Goal: Information Seeking & Learning: Check status

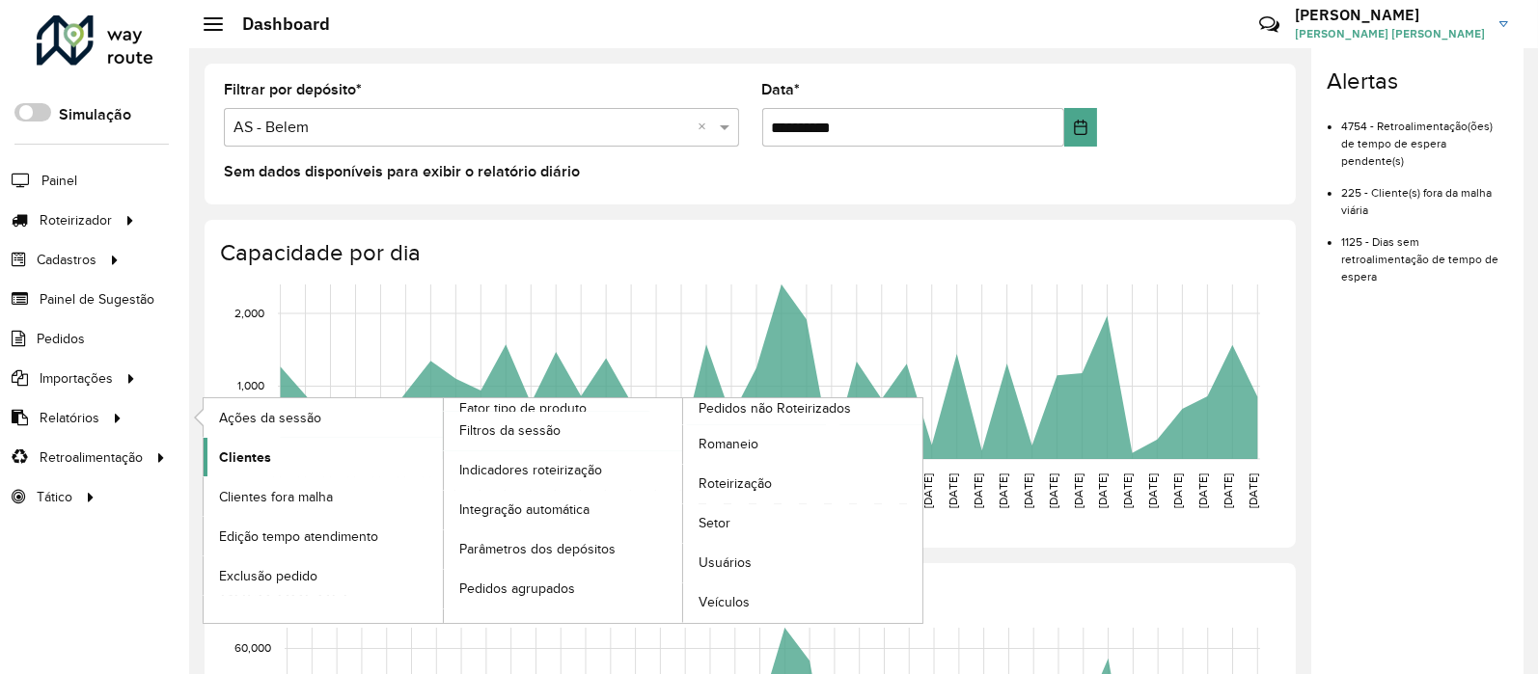
click at [210, 451] on link "Clientes" at bounding box center [323, 457] width 239 height 39
click at [272, 465] on link "Clientes" at bounding box center [323, 457] width 239 height 39
click at [218, 441] on link "Clientes" at bounding box center [323, 457] width 239 height 39
click at [234, 465] on span "Clientes" at bounding box center [245, 458] width 52 height 20
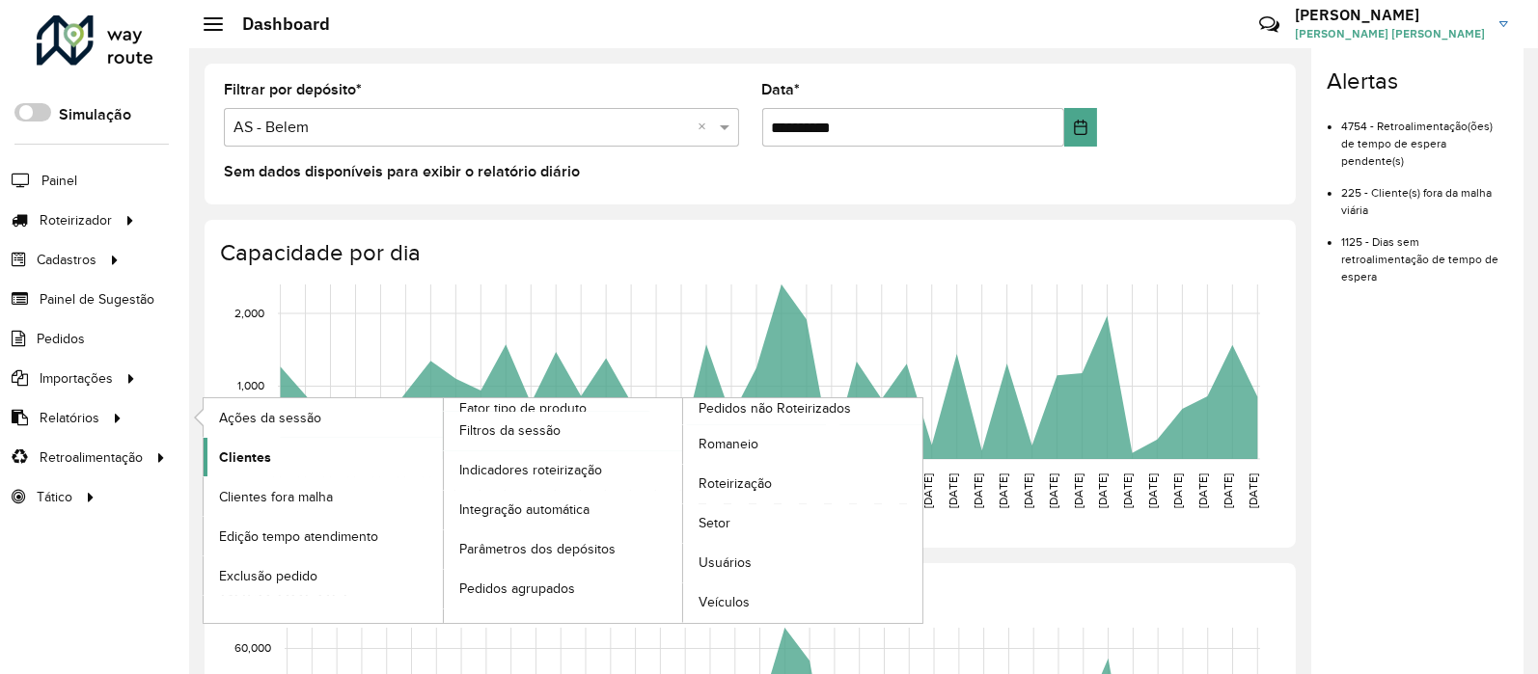
click at [234, 465] on span "Clientes" at bounding box center [245, 458] width 52 height 20
click at [710, 506] on link "Setor" at bounding box center [802, 524] width 239 height 39
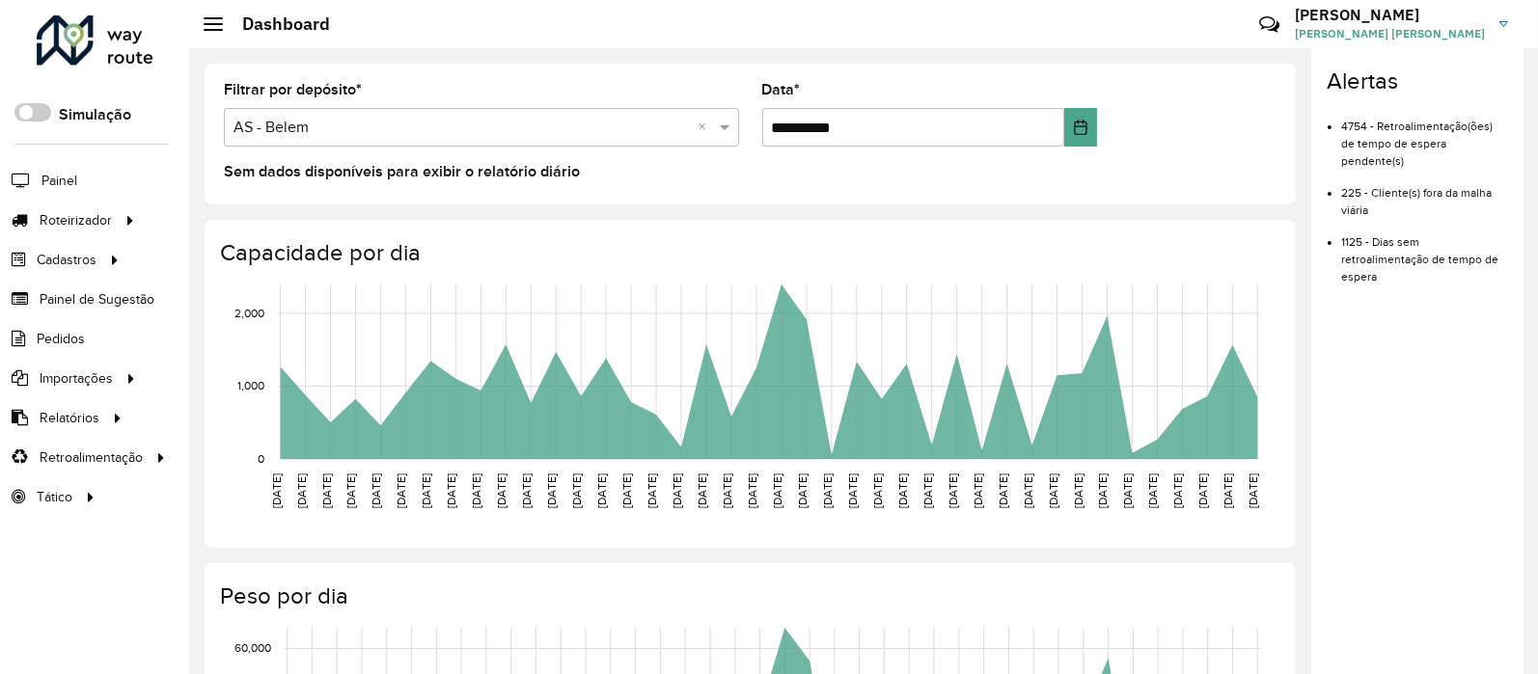
click at [1403, 136] on li "4754 - Retroalimentação(ões) de tempo de espera pendente(s)" at bounding box center [1424, 136] width 167 height 67
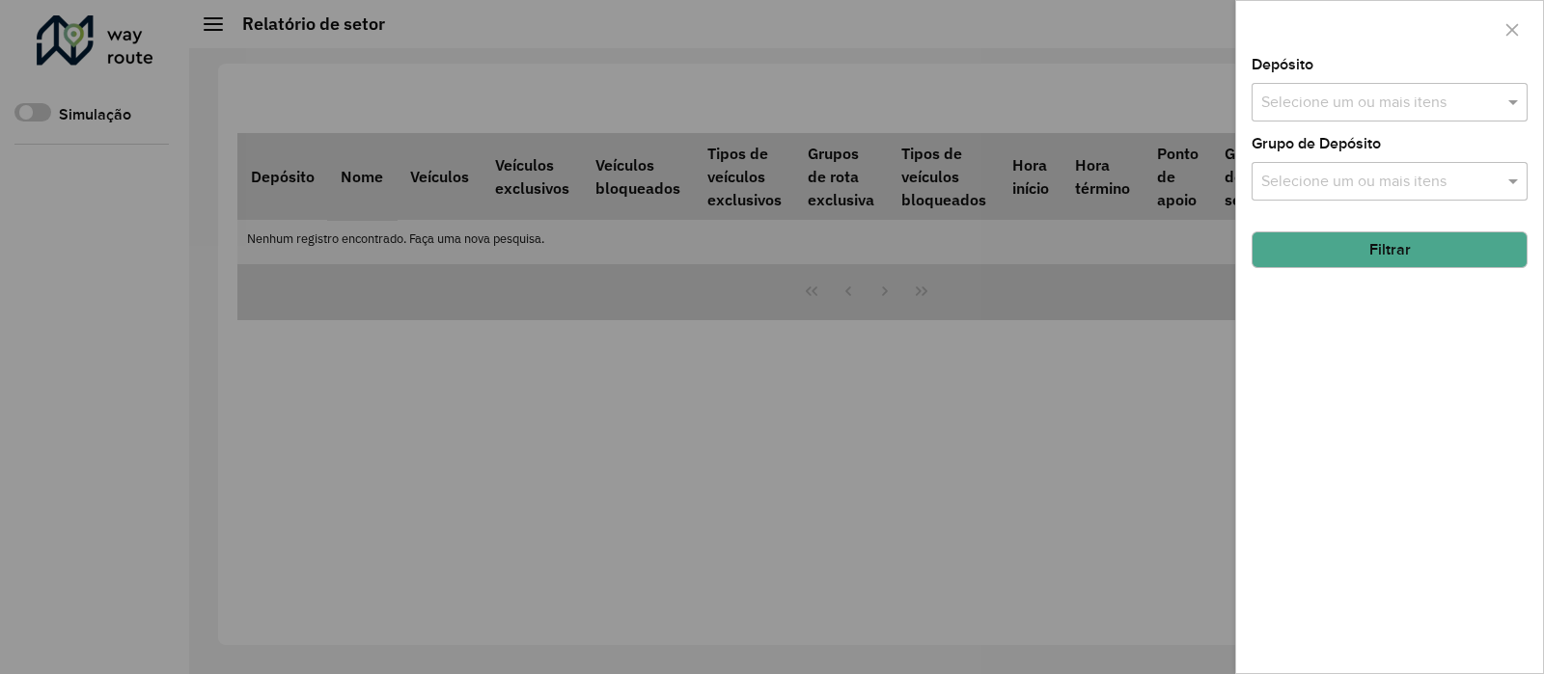
click at [1365, 99] on input "text" at bounding box center [1379, 103] width 247 height 23
click at [1343, 56] on div at bounding box center [1389, 29] width 307 height 57
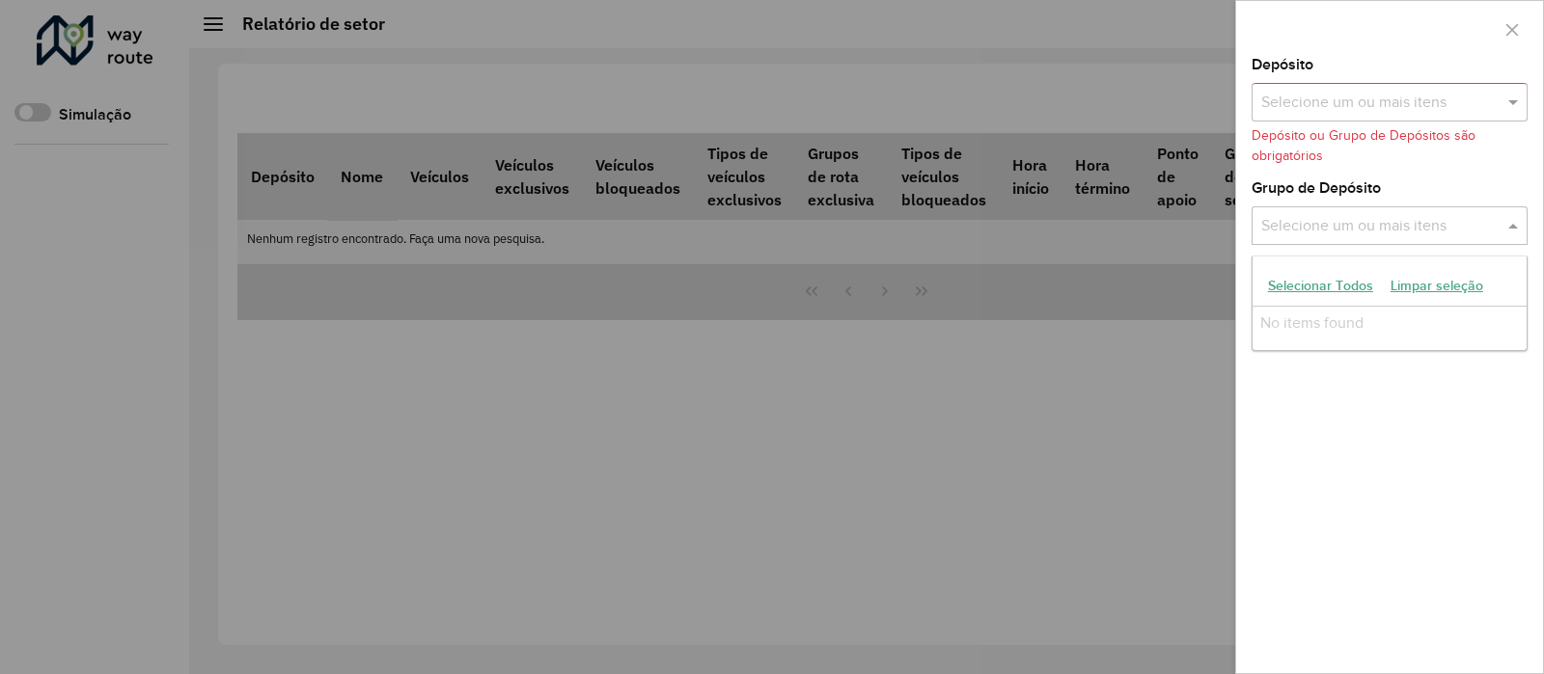
click at [1320, 233] on input "text" at bounding box center [1379, 226] width 247 height 23
click at [1197, 224] on div at bounding box center [772, 337] width 1544 height 674
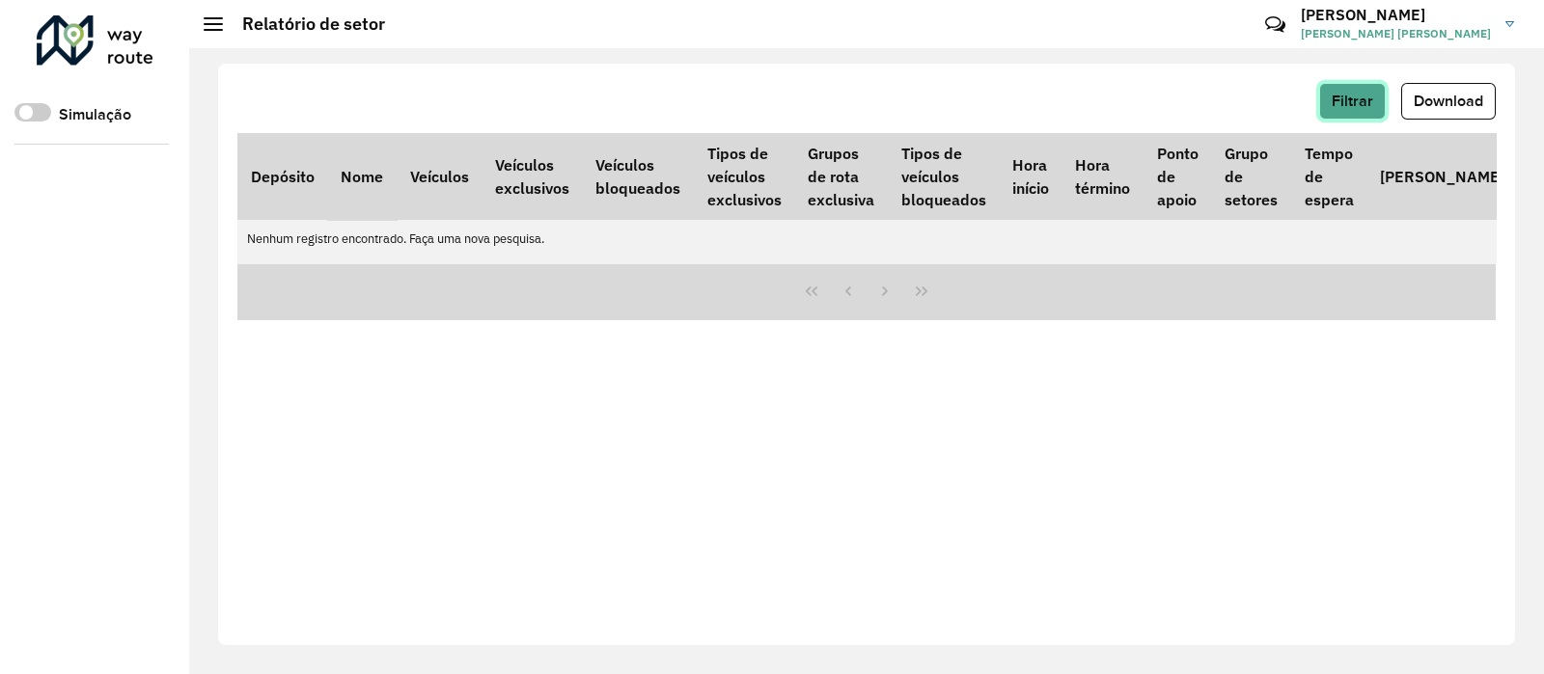
click at [1353, 93] on span "Filtrar" at bounding box center [1351, 101] width 41 height 16
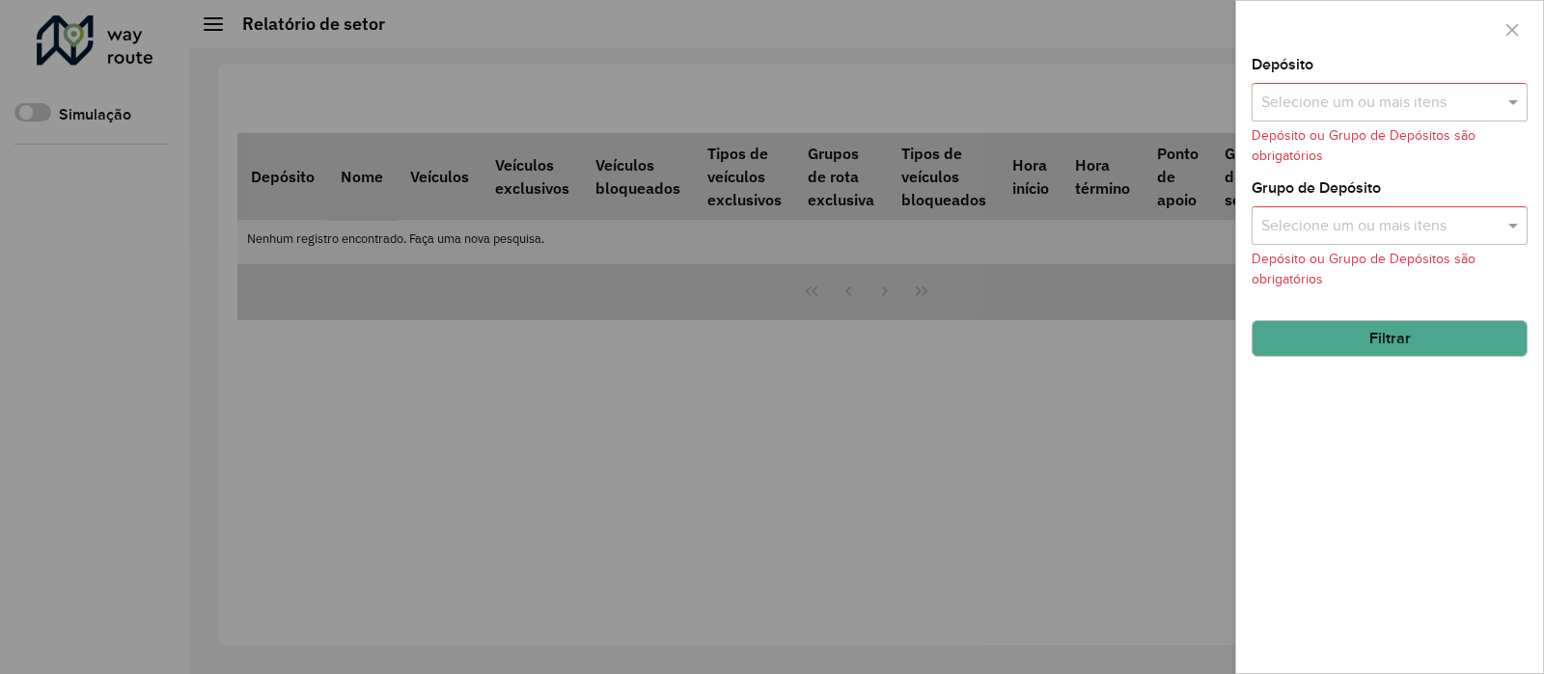
click at [1348, 97] on input "text" at bounding box center [1379, 103] width 247 height 23
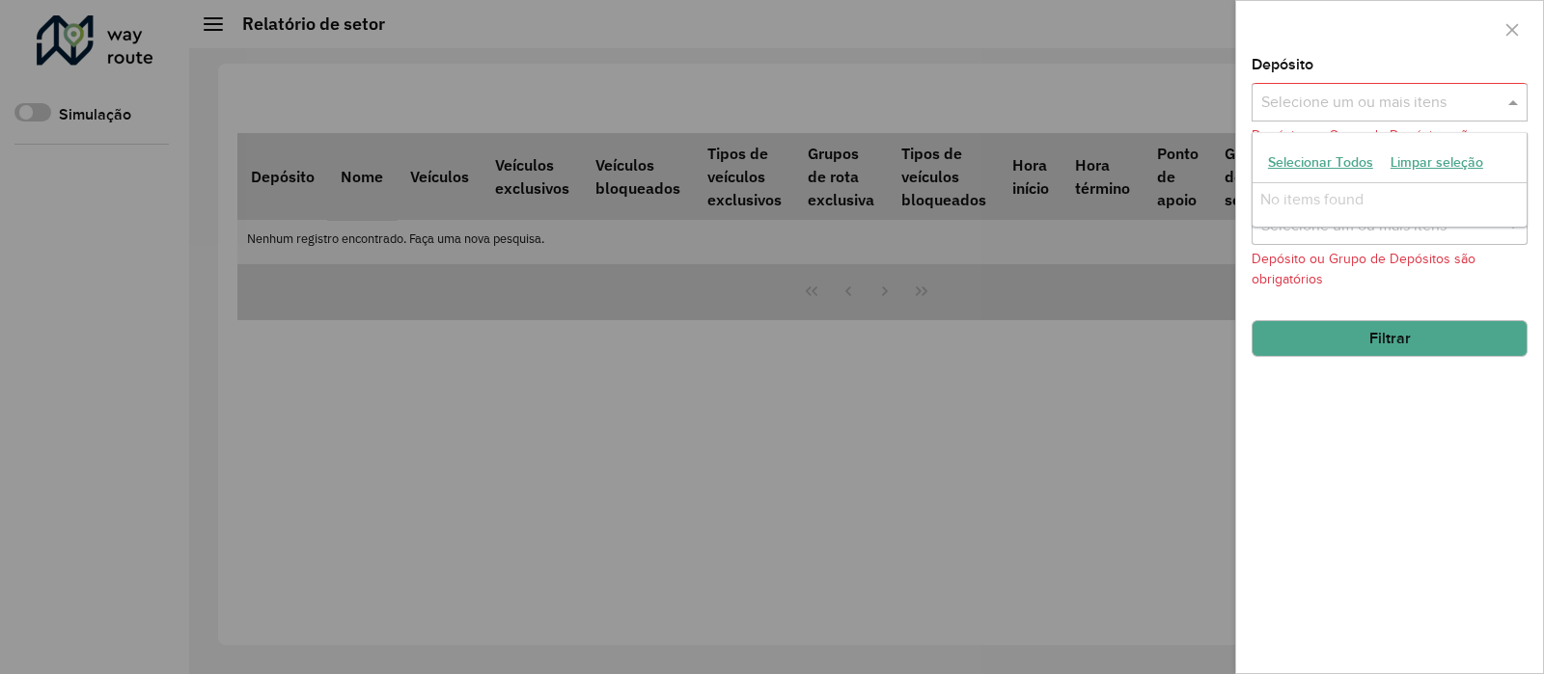
click at [1340, 110] on input "text" at bounding box center [1379, 103] width 247 height 23
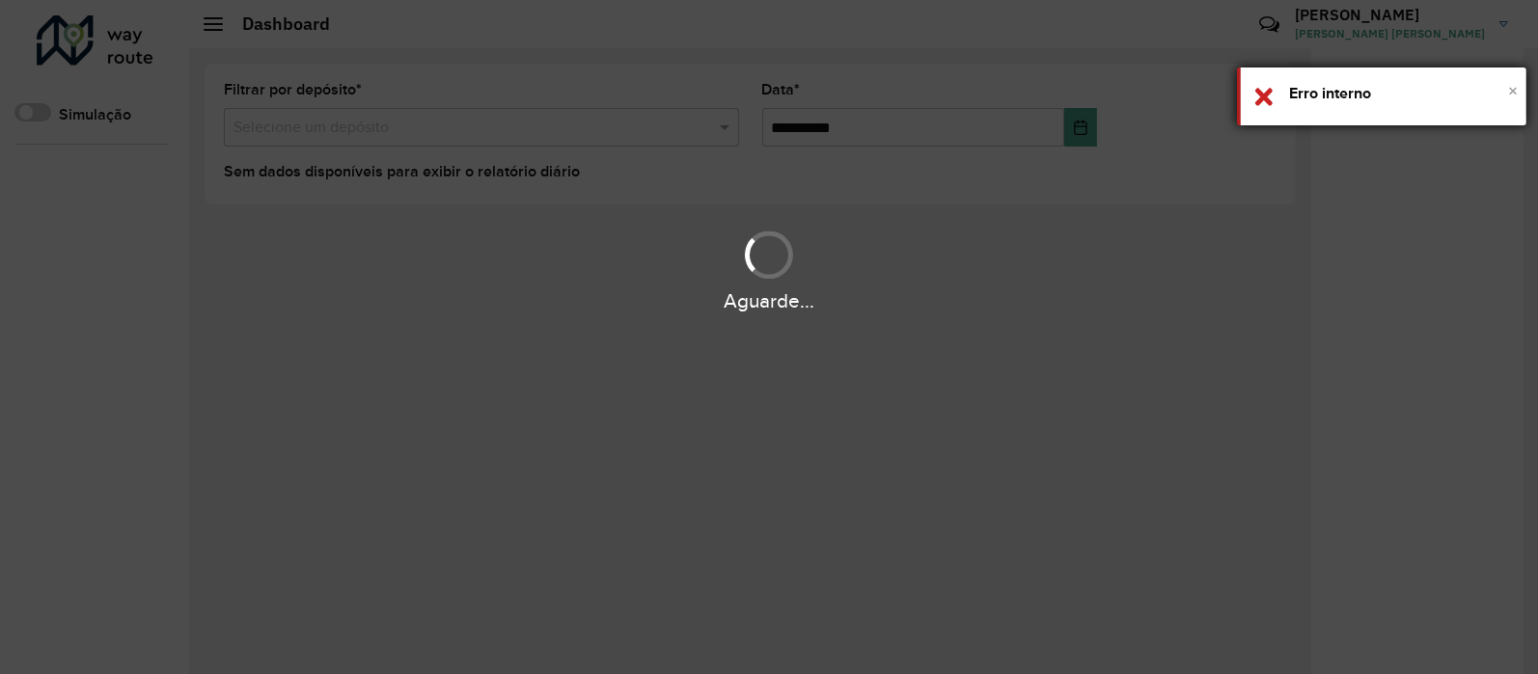
click at [1515, 94] on span "×" at bounding box center [1513, 90] width 10 height 21
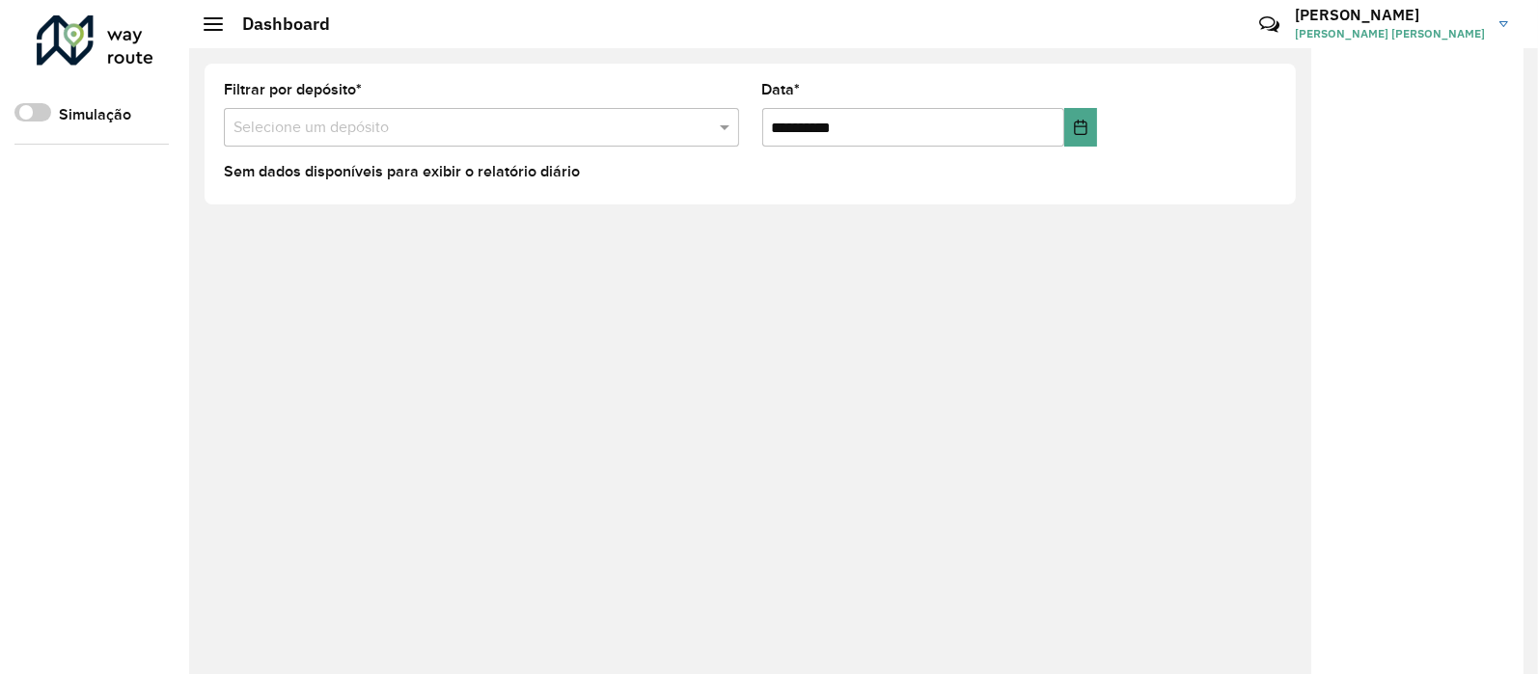
click at [218, 31] on div "Dashboard" at bounding box center [267, 24] width 126 height 21
click at [216, 24] on span at bounding box center [213, 24] width 19 height 2
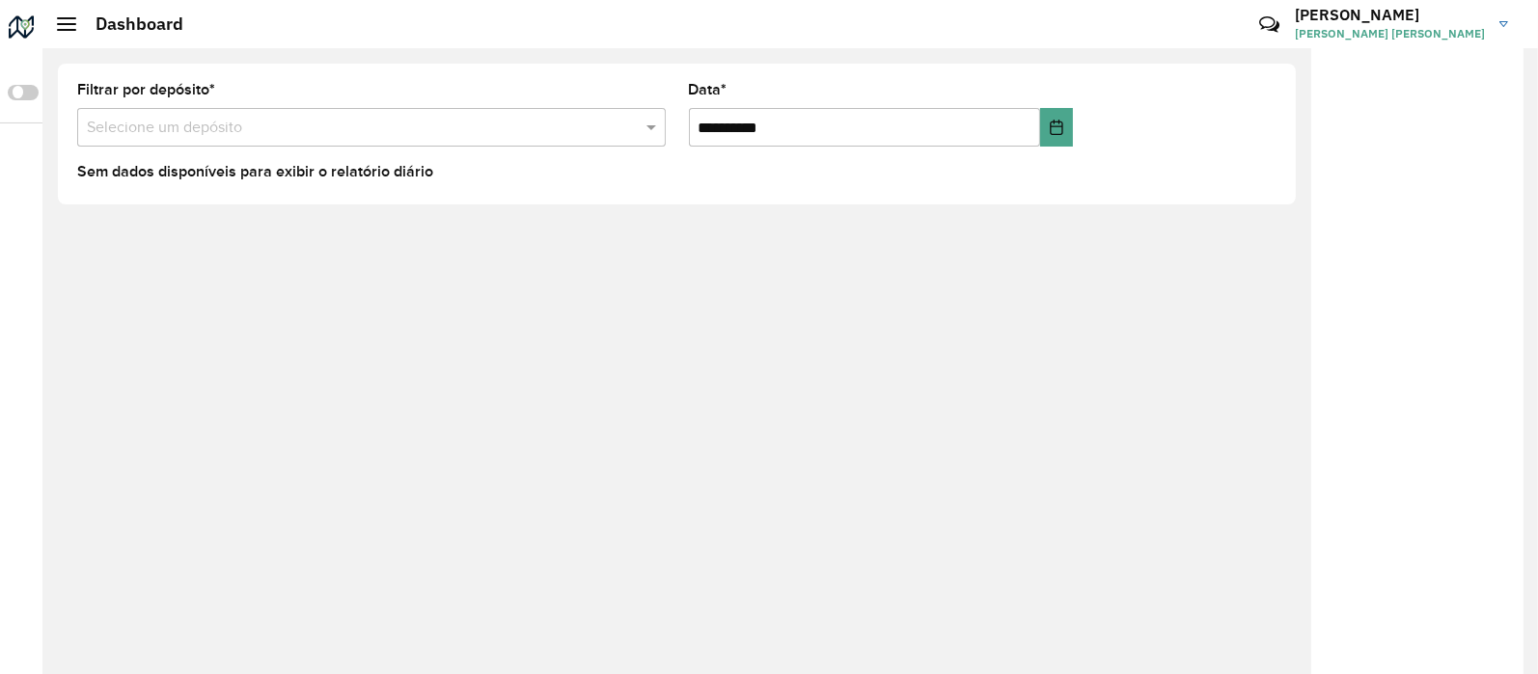
click at [55, 26] on hb-header "Dashboard Críticas? Dúvidas? Elogios? Sugestões? Entre em contato conosco! [PER…" at bounding box center [789, 24] width 1495 height 48
click at [70, 26] on div at bounding box center [66, 24] width 19 height 14
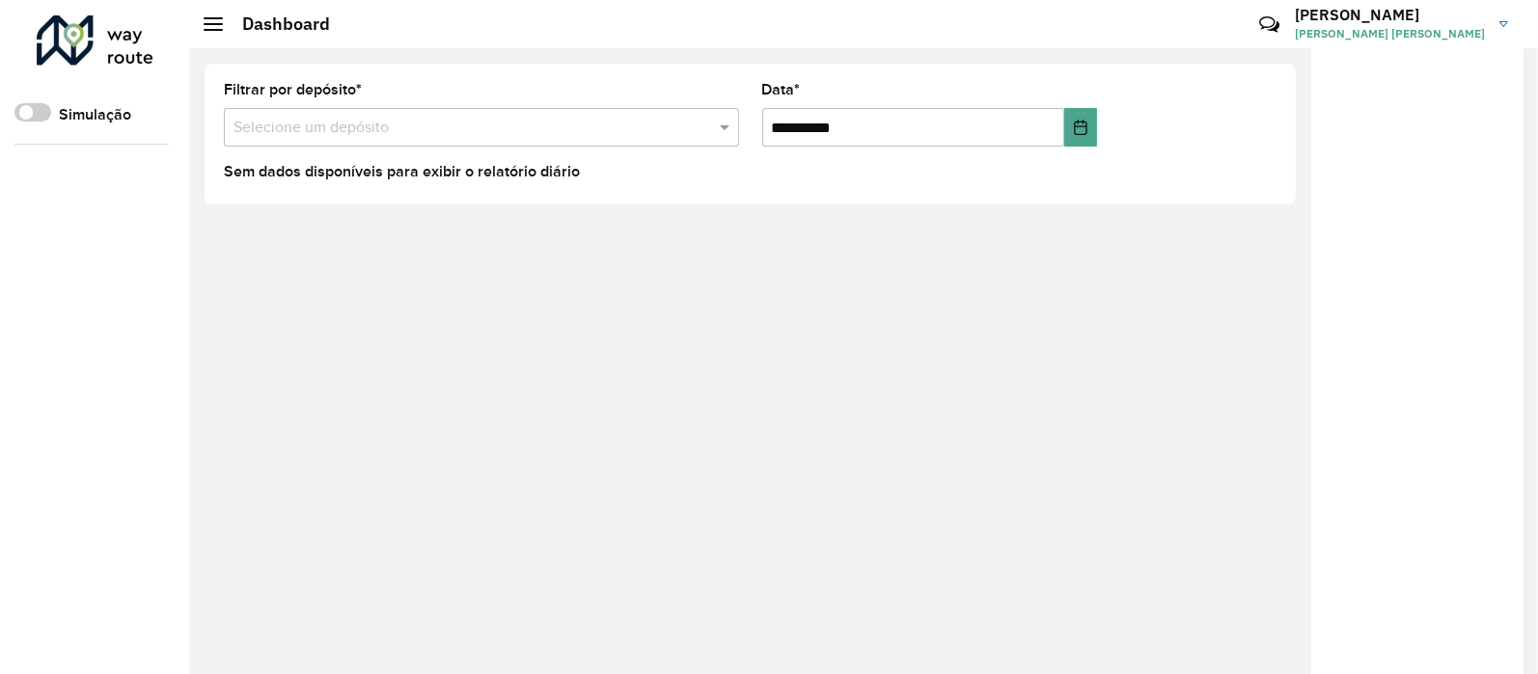
click at [93, 16] on div at bounding box center [95, 40] width 117 height 50
